Goal: Task Accomplishment & Management: Manage account settings

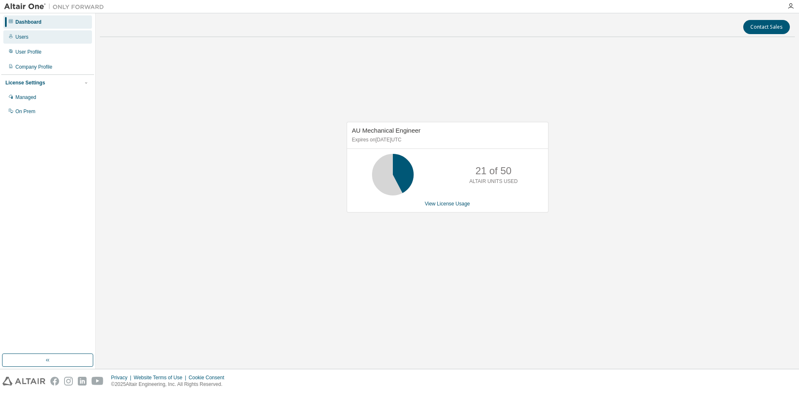
click at [25, 36] on div "Users" at bounding box center [21, 37] width 13 height 7
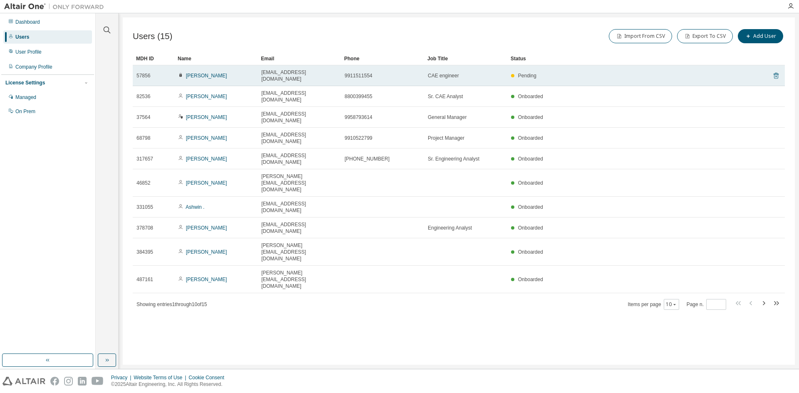
click at [774, 72] on icon at bounding box center [776, 76] width 7 height 10
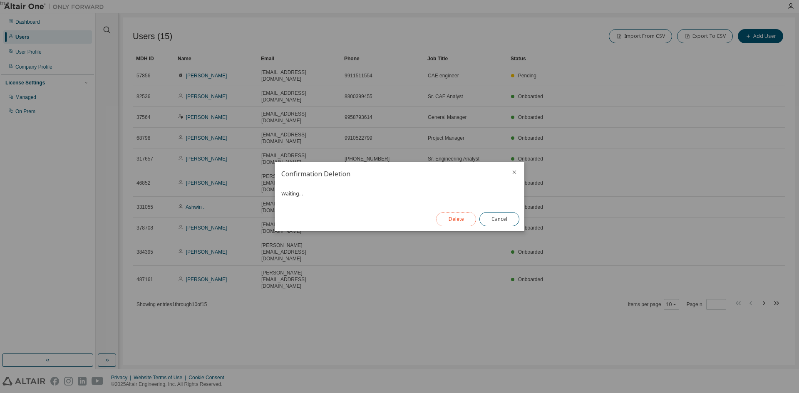
click at [450, 220] on button "Delete" at bounding box center [456, 219] width 40 height 14
click at [499, 219] on button "Close" at bounding box center [500, 219] width 40 height 14
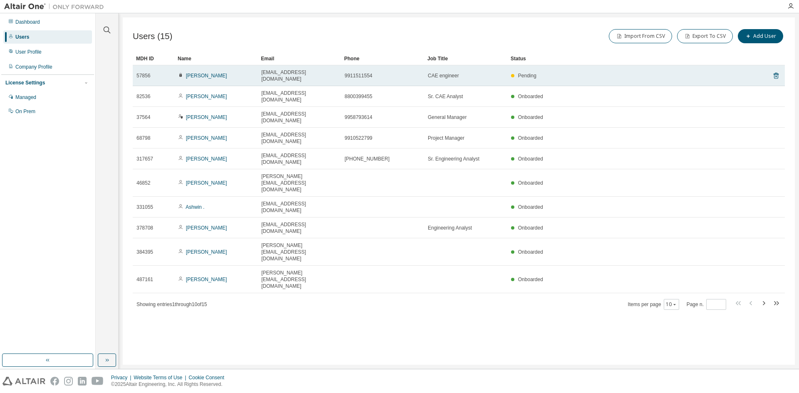
click at [178, 72] on icon at bounding box center [180, 74] width 5 height 5
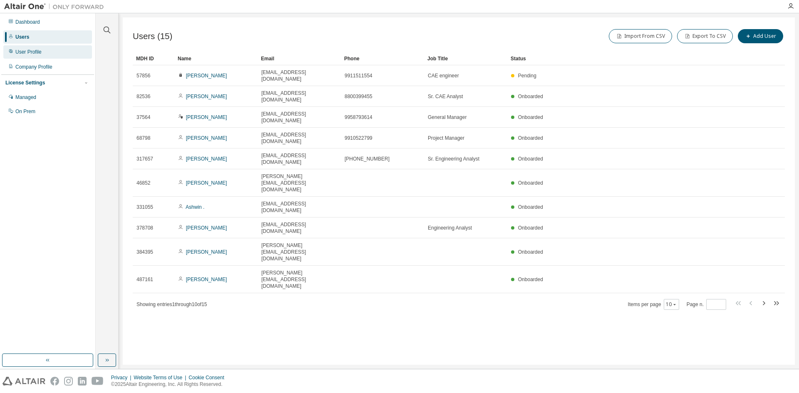
click at [25, 50] on div "User Profile" at bounding box center [28, 52] width 26 height 7
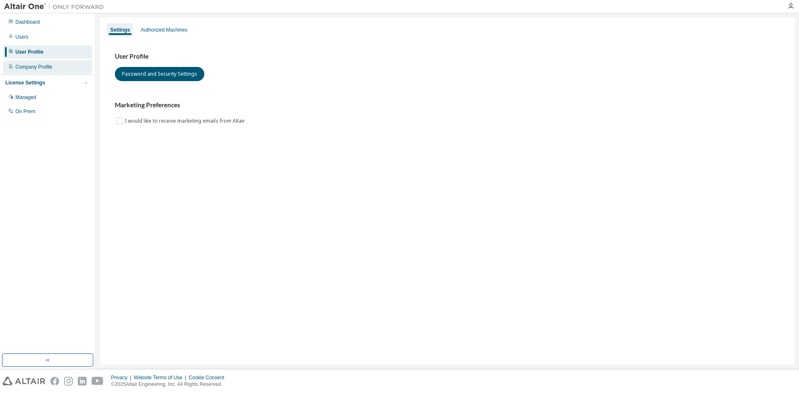
click at [34, 66] on div "Company Profile" at bounding box center [33, 67] width 37 height 7
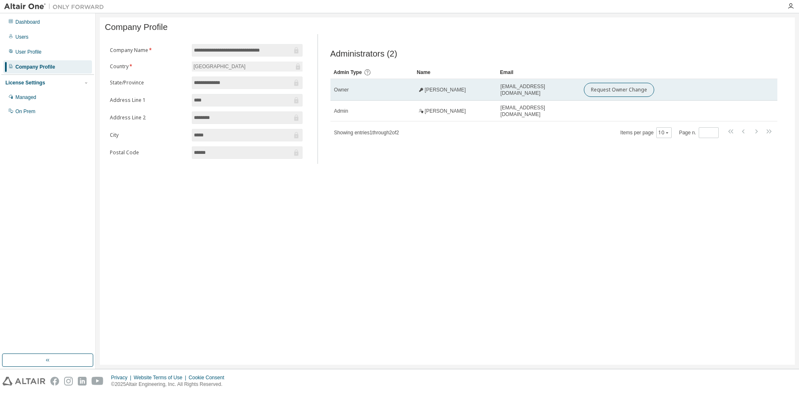
click at [423, 92] on icon at bounding box center [421, 89] width 5 height 5
click at [611, 94] on button "Request Owner Change" at bounding box center [619, 90] width 70 height 14
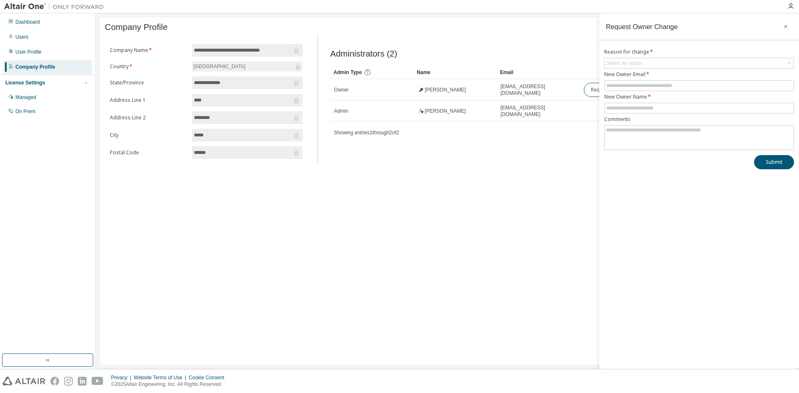
click at [781, 26] on button "button" at bounding box center [785, 26] width 13 height 13
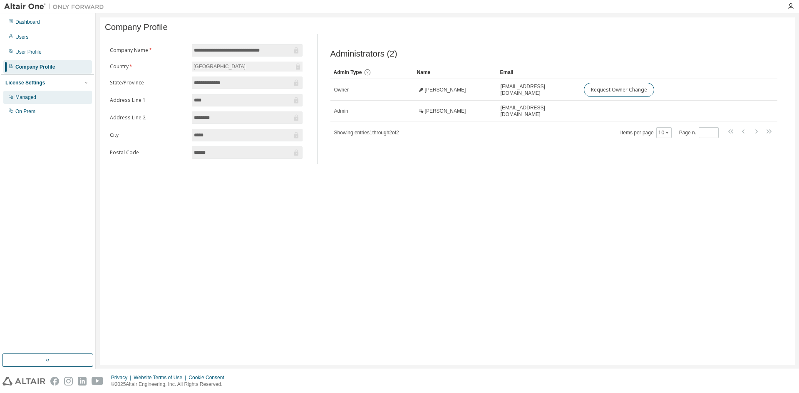
click at [40, 101] on div "Managed" at bounding box center [47, 97] width 89 height 13
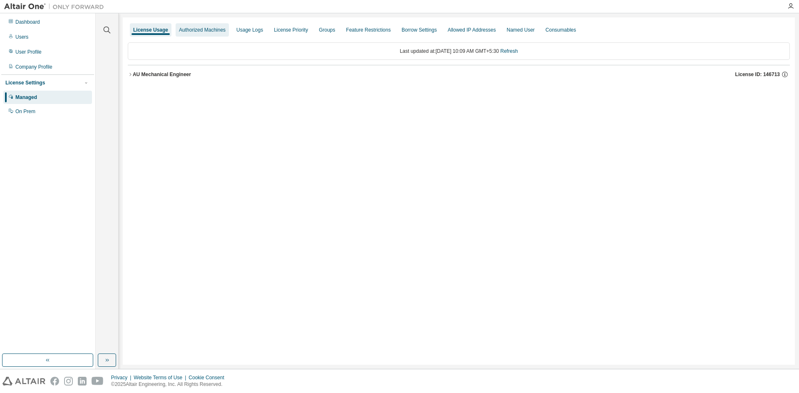
click at [194, 30] on div "Authorized Machines" at bounding box center [202, 30] width 47 height 7
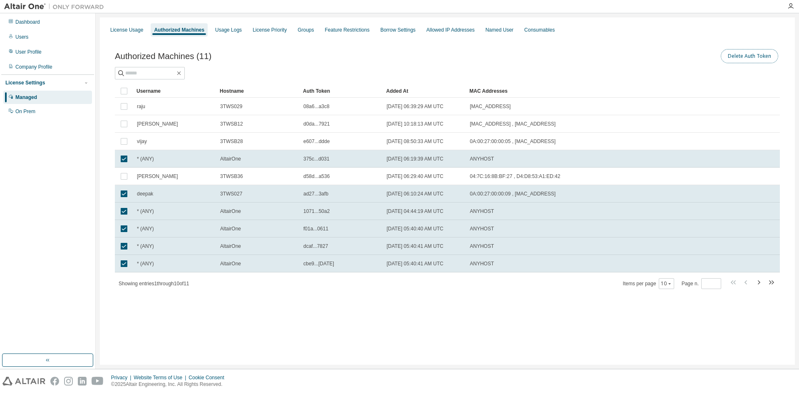
click at [736, 54] on button "Delete Auth Token" at bounding box center [749, 56] width 57 height 14
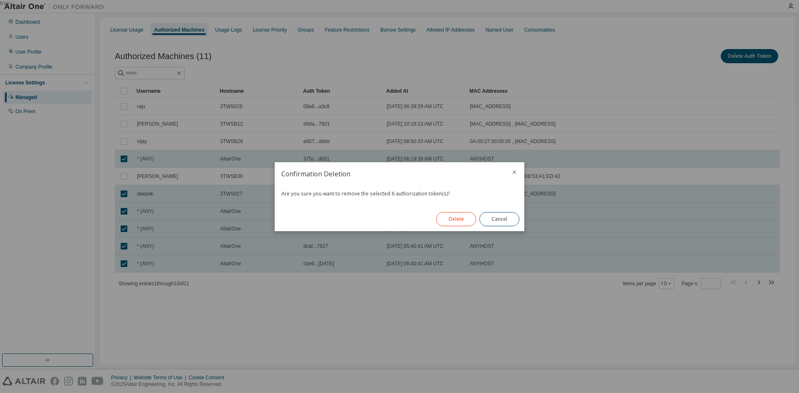
click at [464, 215] on button "Delete" at bounding box center [456, 219] width 40 height 14
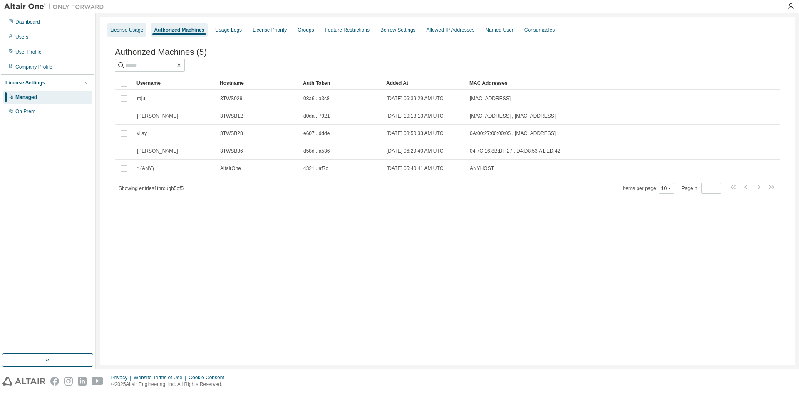
click at [123, 33] on div "License Usage" at bounding box center [127, 29] width 40 height 13
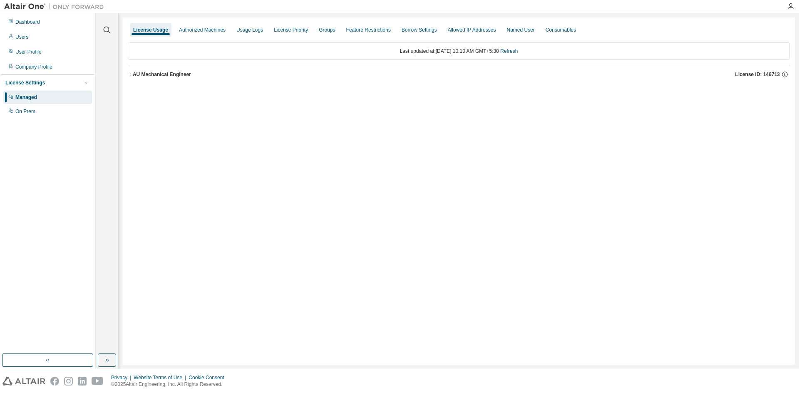
click at [140, 71] on div "AU Mechanical Engineer" at bounding box center [162, 74] width 58 height 7
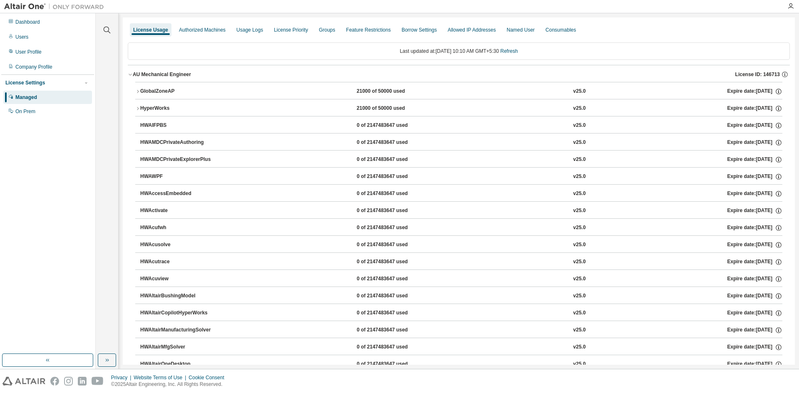
click at [140, 71] on div "AU Mechanical Engineer" at bounding box center [162, 74] width 58 height 7
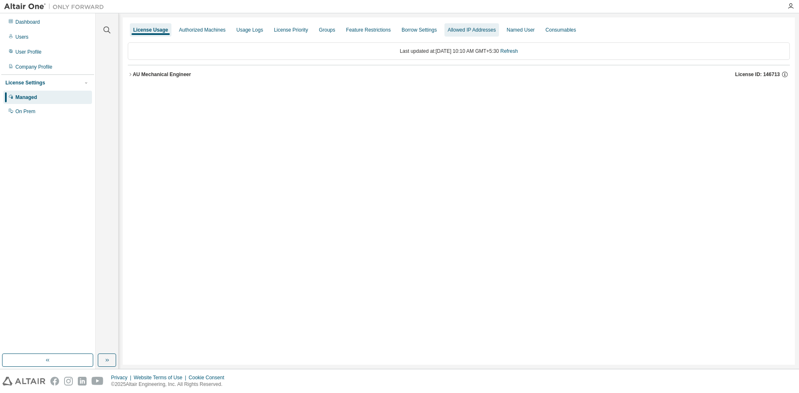
click at [470, 32] on div "Allowed IP Addresses" at bounding box center [472, 30] width 48 height 7
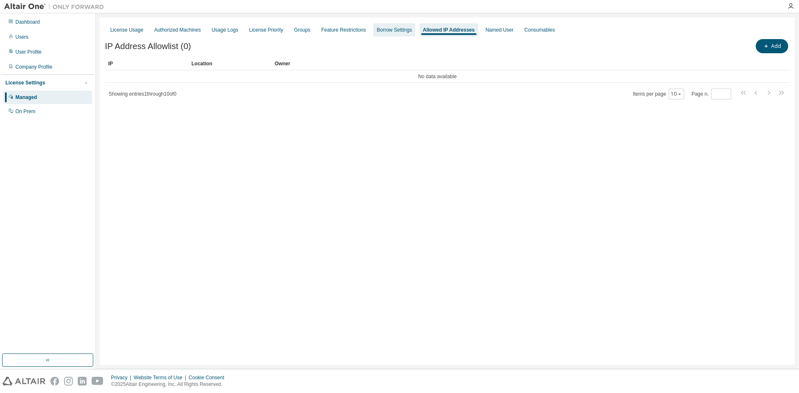
click at [392, 29] on div "Borrow Settings" at bounding box center [394, 30] width 35 height 7
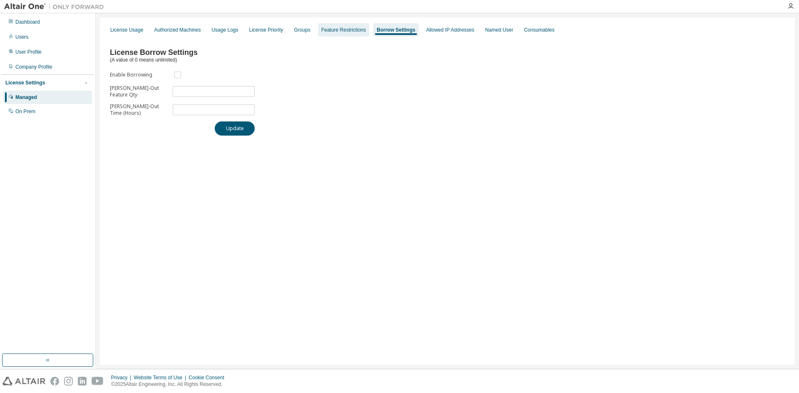
click at [347, 29] on div "Feature Restrictions" at bounding box center [343, 30] width 45 height 7
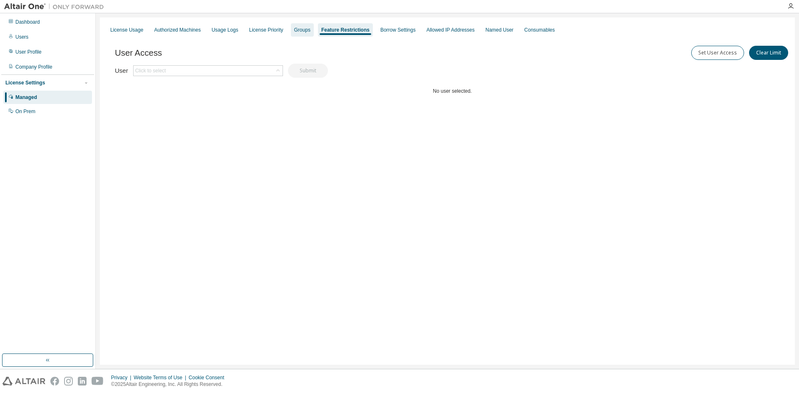
click at [294, 31] on div "Groups" at bounding box center [302, 30] width 16 height 7
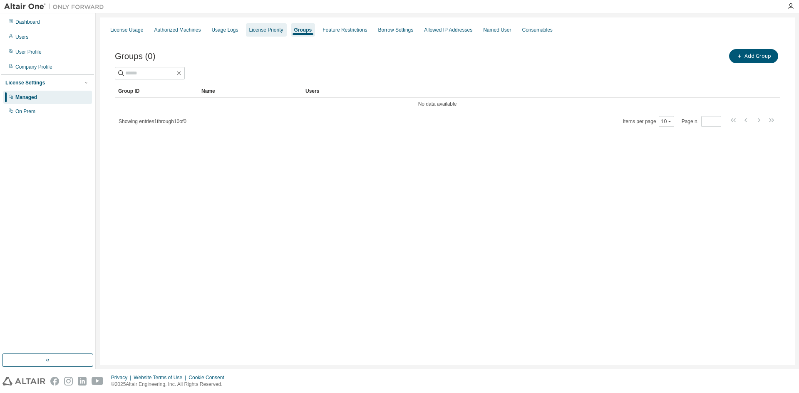
click at [274, 31] on div "License Priority" at bounding box center [266, 30] width 34 height 7
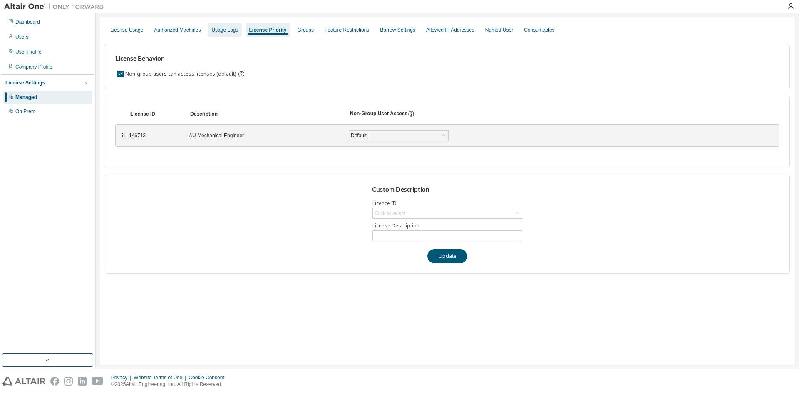
click at [229, 27] on div "Usage Logs" at bounding box center [224, 30] width 27 height 7
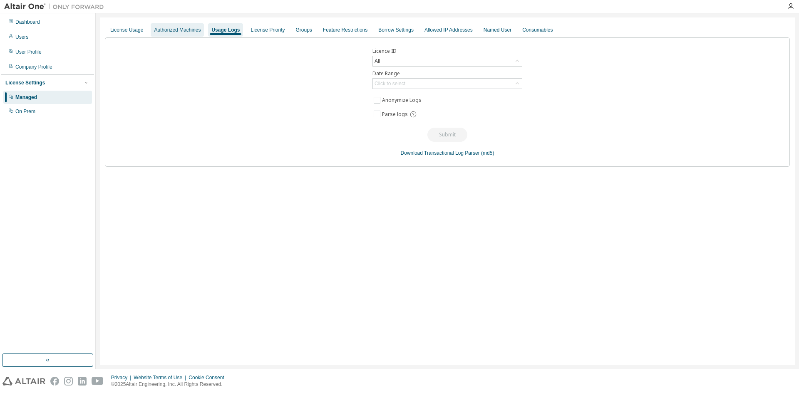
click at [176, 30] on div "Authorized Machines" at bounding box center [177, 30] width 47 height 7
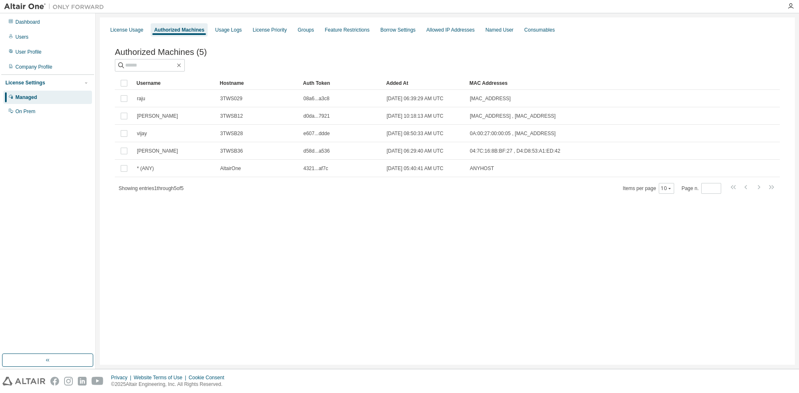
drag, startPoint x: 293, startPoint y: 221, endPoint x: 241, endPoint y: 213, distance: 52.4
click at [241, 213] on div "Authorized Machines (5) Clear Load Save Save As Field Operator Value Select fil…" at bounding box center [447, 126] width 685 height 179
click at [198, 57] on span "Authorized Machines (5)" at bounding box center [161, 52] width 92 height 10
click at [182, 66] on icon "button" at bounding box center [179, 65] width 7 height 7
click at [209, 198] on div "Authorized Machines (5) Clear Load Save Save As Field Operator Value Select fil…" at bounding box center [447, 126] width 685 height 179
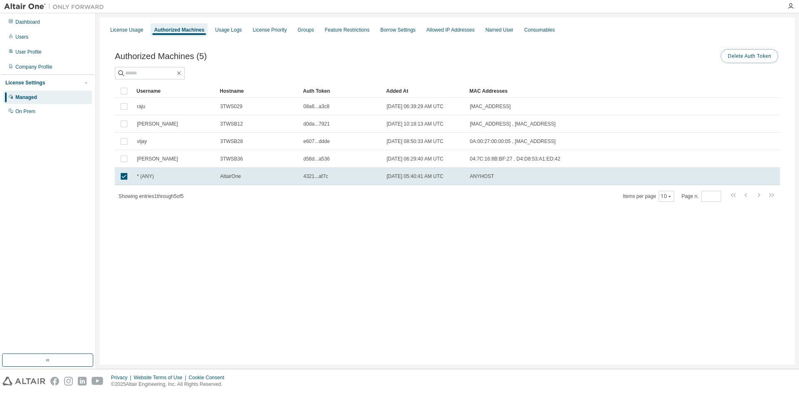
click at [737, 58] on button "Delete Auth Token" at bounding box center [749, 56] width 57 height 14
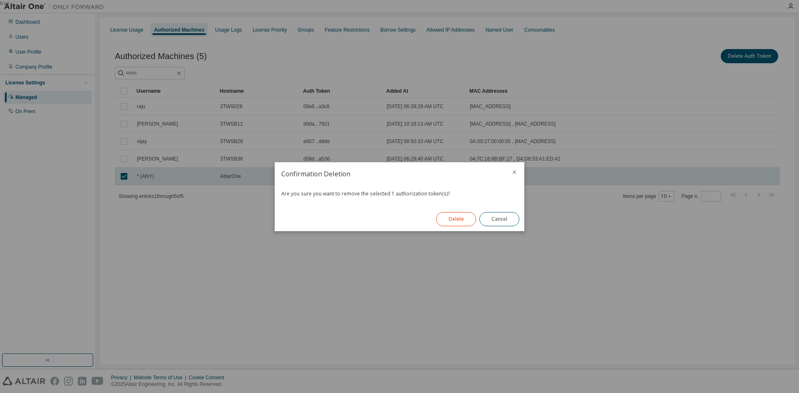
click at [454, 214] on button "Delete" at bounding box center [456, 219] width 40 height 14
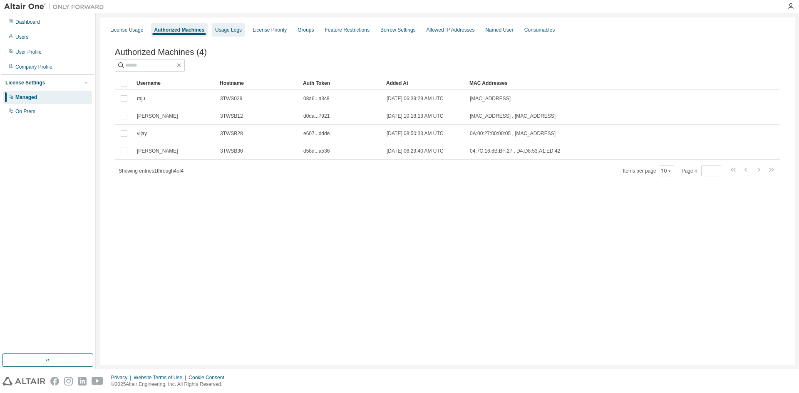
click at [230, 29] on div "Usage Logs" at bounding box center [228, 30] width 27 height 7
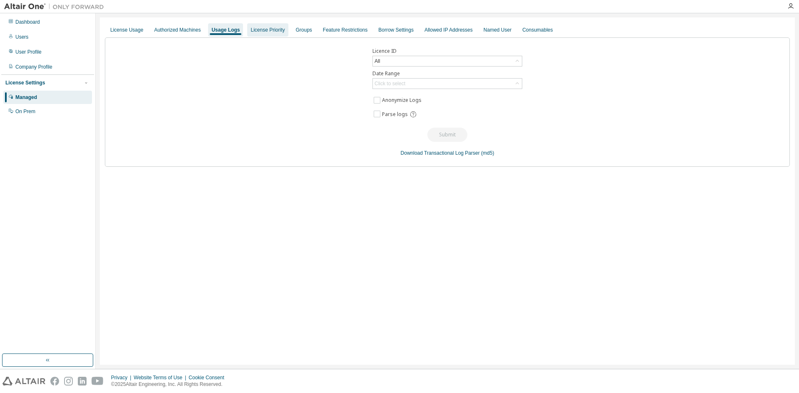
click at [258, 30] on div "License Priority" at bounding box center [268, 30] width 34 height 7
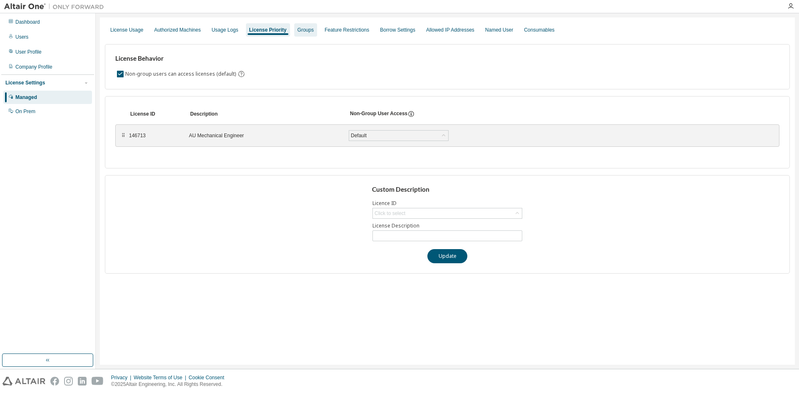
click at [301, 30] on div "Groups" at bounding box center [306, 30] width 16 height 7
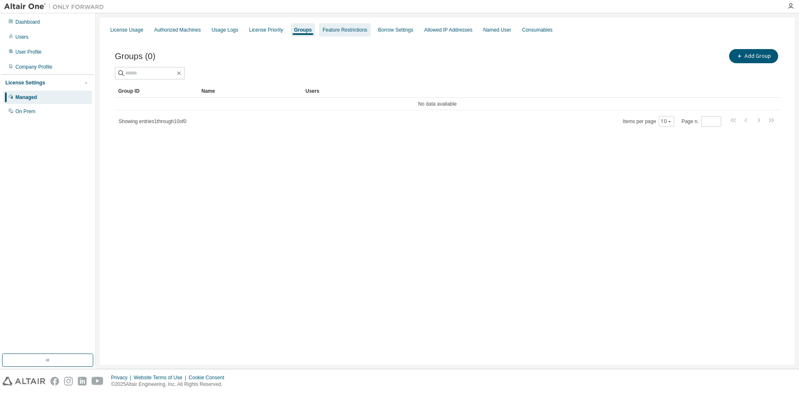
click at [333, 29] on div "Feature Restrictions" at bounding box center [345, 30] width 45 height 7
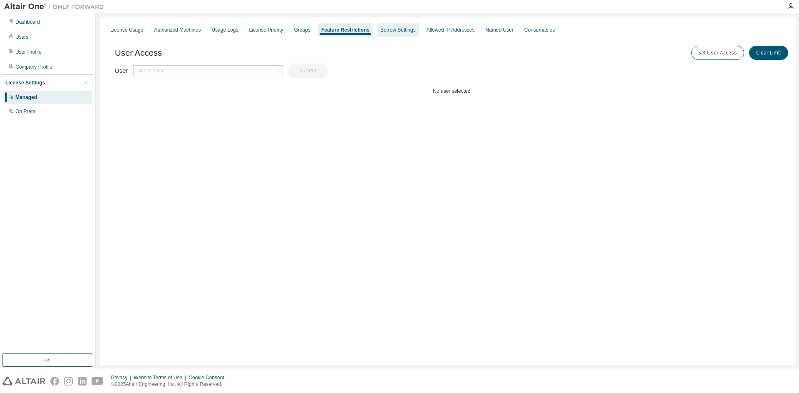
click at [380, 29] on div "Borrow Settings" at bounding box center [397, 30] width 35 height 7
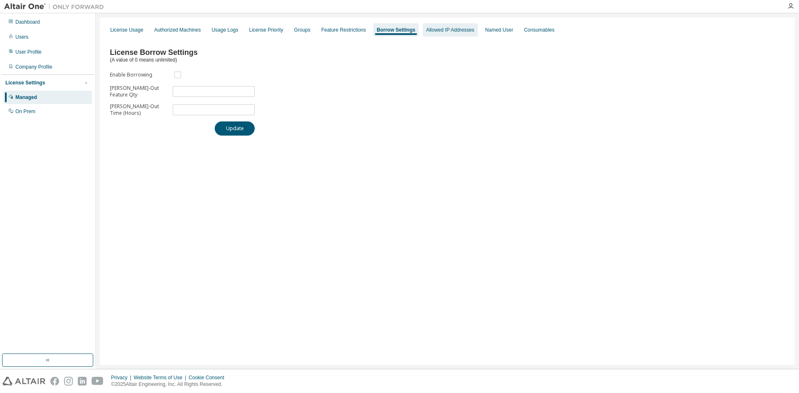
click at [445, 35] on div "Allowed IP Addresses" at bounding box center [450, 29] width 55 height 13
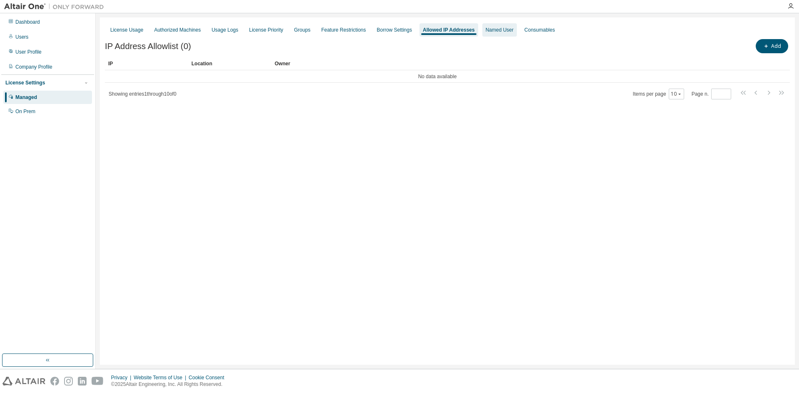
click at [486, 27] on div "Named User" at bounding box center [500, 30] width 28 height 7
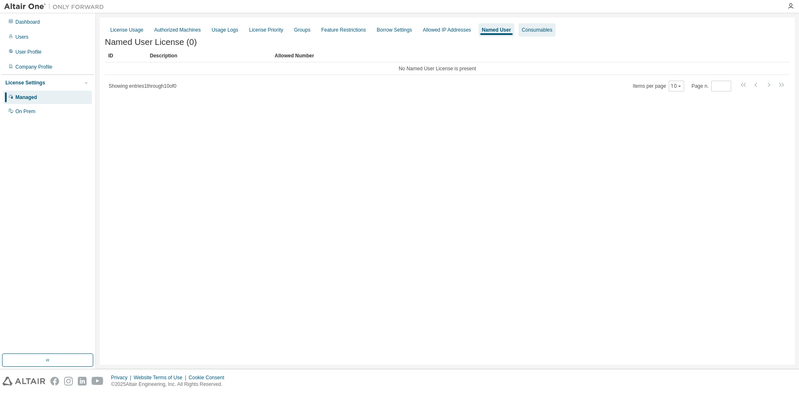
click at [531, 28] on div "Consumables" at bounding box center [537, 30] width 30 height 7
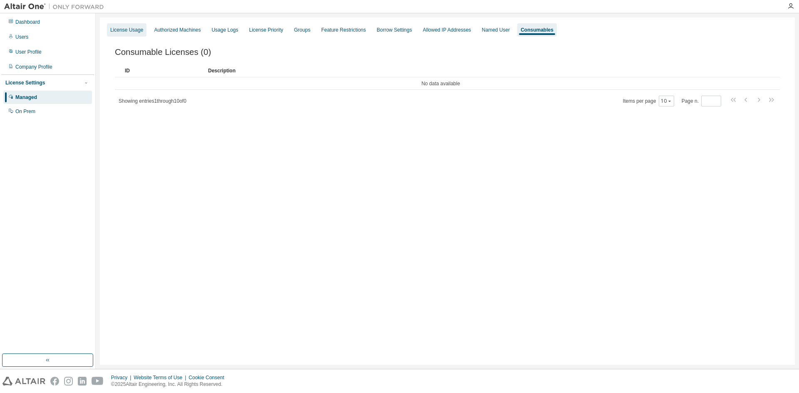
click at [134, 32] on div "License Usage" at bounding box center [126, 30] width 33 height 7
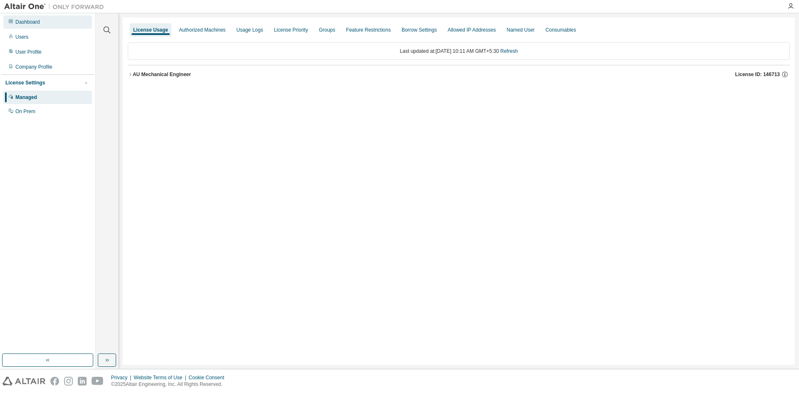
click at [53, 25] on div "Dashboard" at bounding box center [47, 21] width 89 height 13
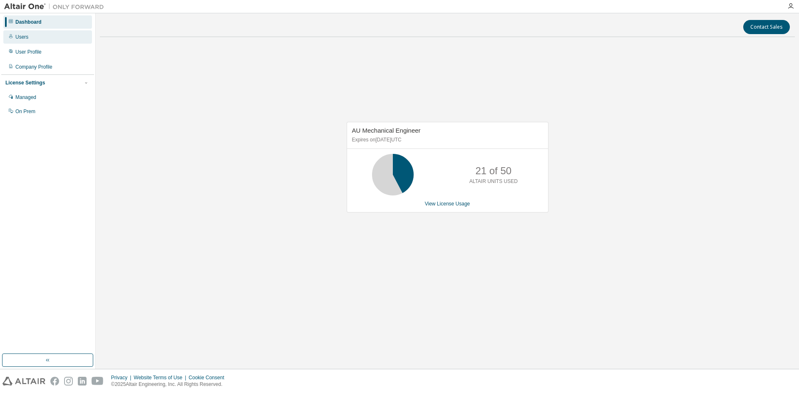
click at [42, 37] on div "Users" at bounding box center [47, 36] width 89 height 13
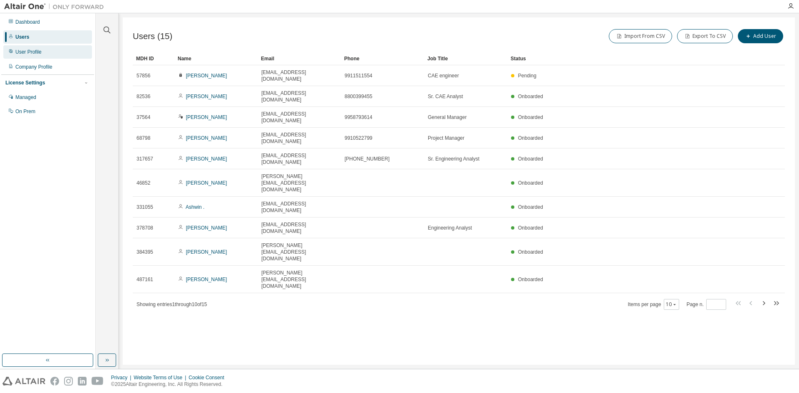
click at [25, 50] on div "User Profile" at bounding box center [28, 52] width 26 height 7
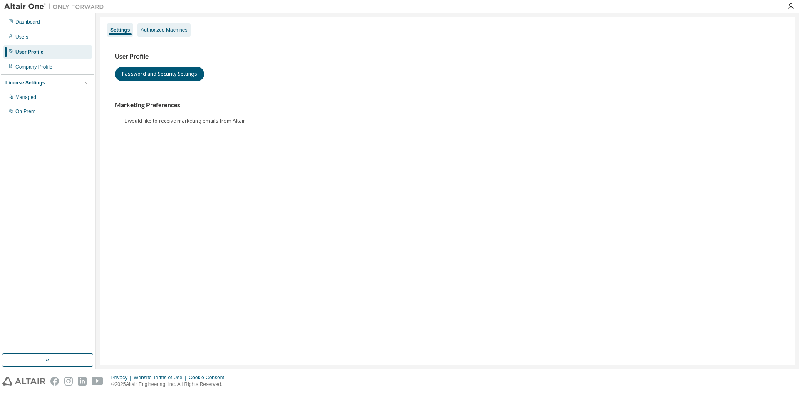
click at [151, 33] on div "Authorized Machines" at bounding box center [164, 30] width 47 height 7
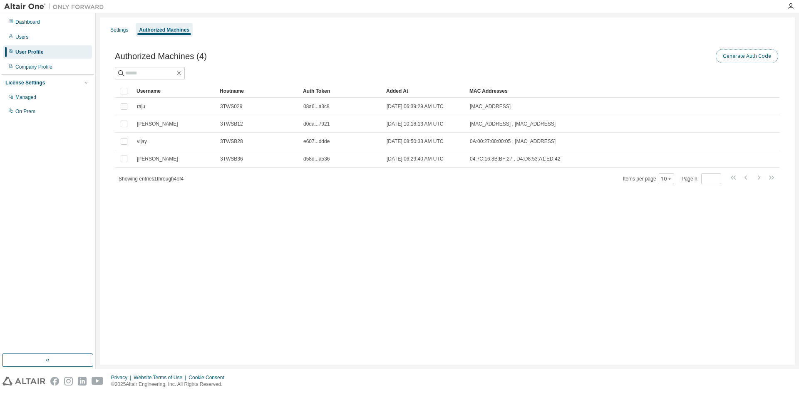
click at [752, 58] on button "Generate Auth Code" at bounding box center [747, 56] width 62 height 14
